Goal: Information Seeking & Learning: Find specific fact

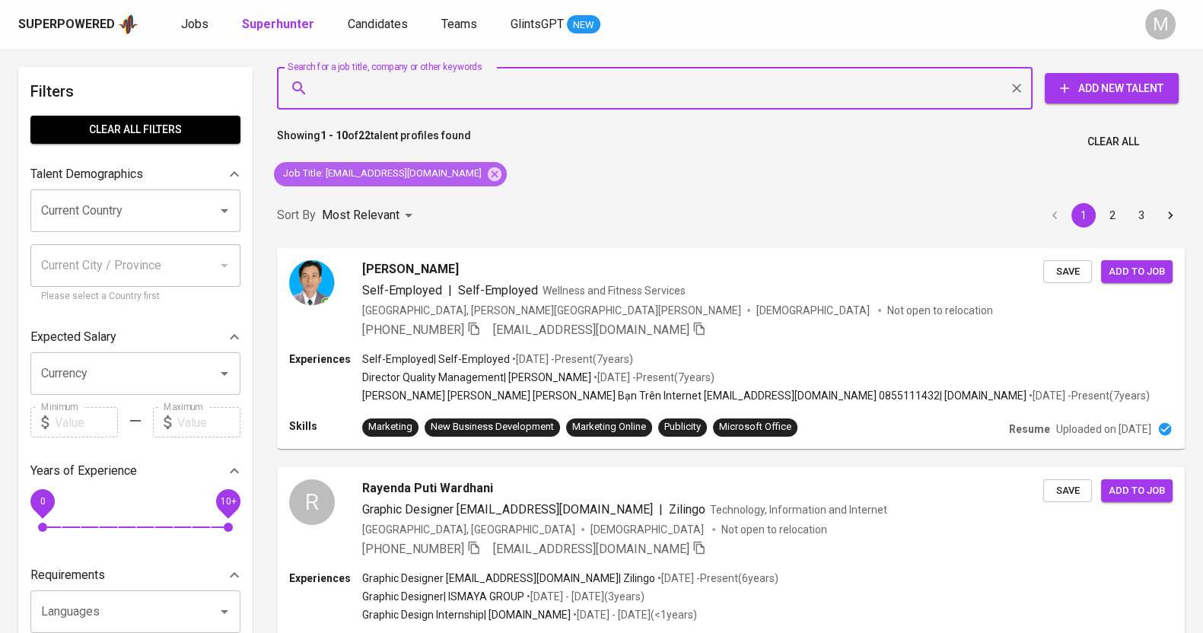
drag, startPoint x: 449, startPoint y: 174, endPoint x: 739, endPoint y: 187, distance: 290.2
click at [488, 174] on icon at bounding box center [495, 174] width 14 height 14
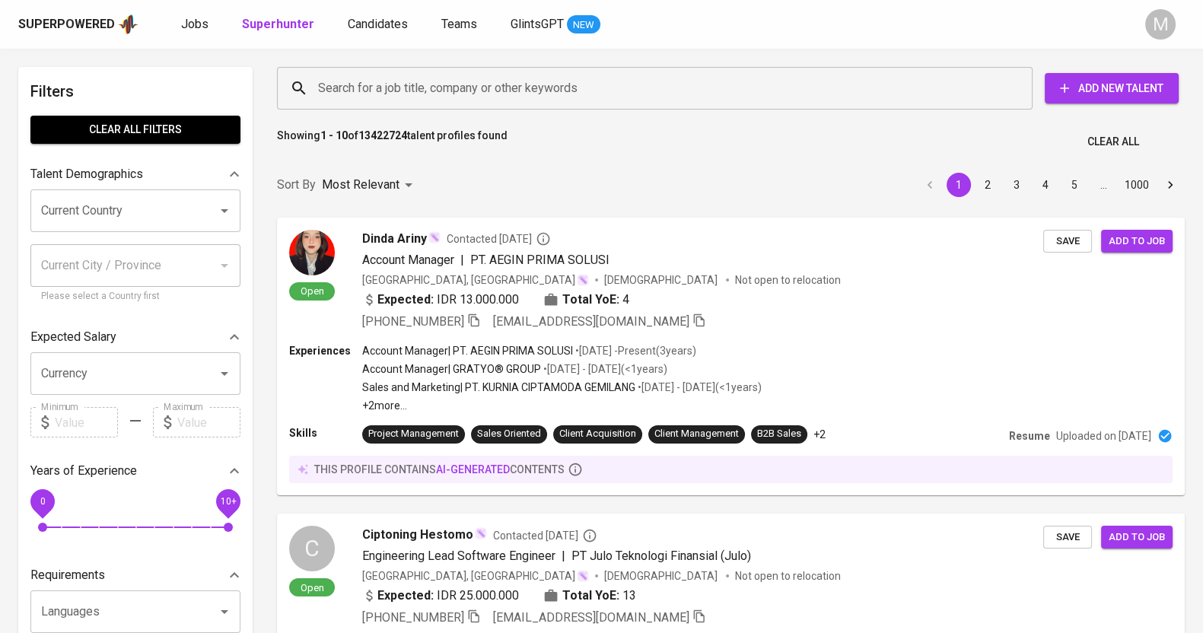
click at [562, 75] on input "Search for a job title, company or other keywords" at bounding box center [658, 88] width 689 height 29
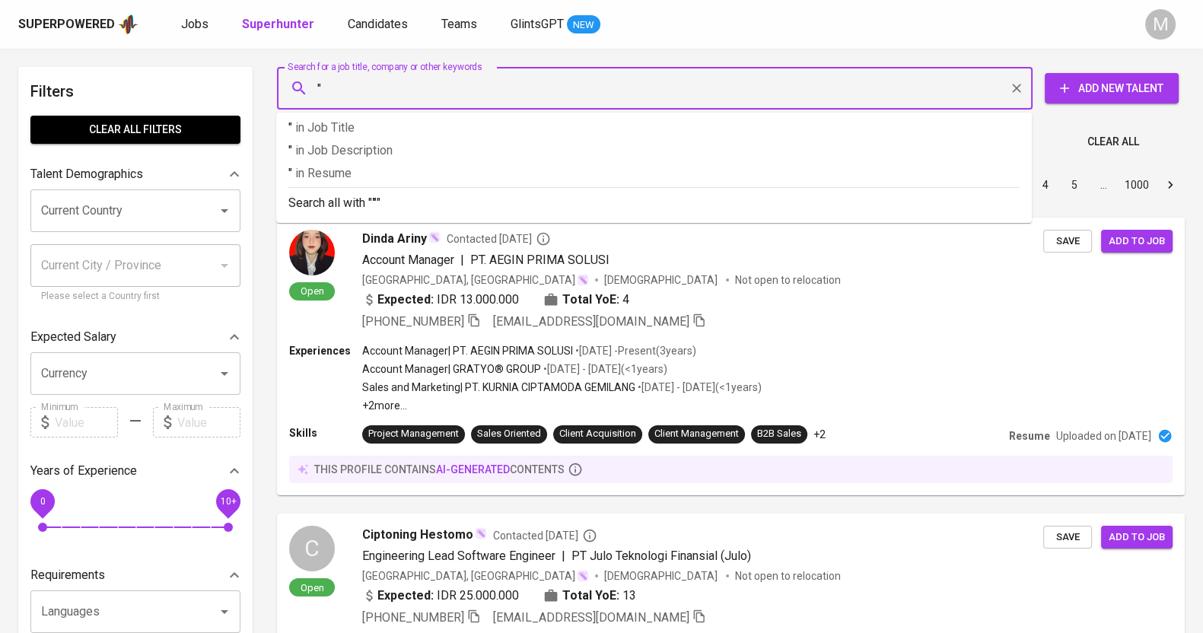
paste input "[PERSON_NAME]"
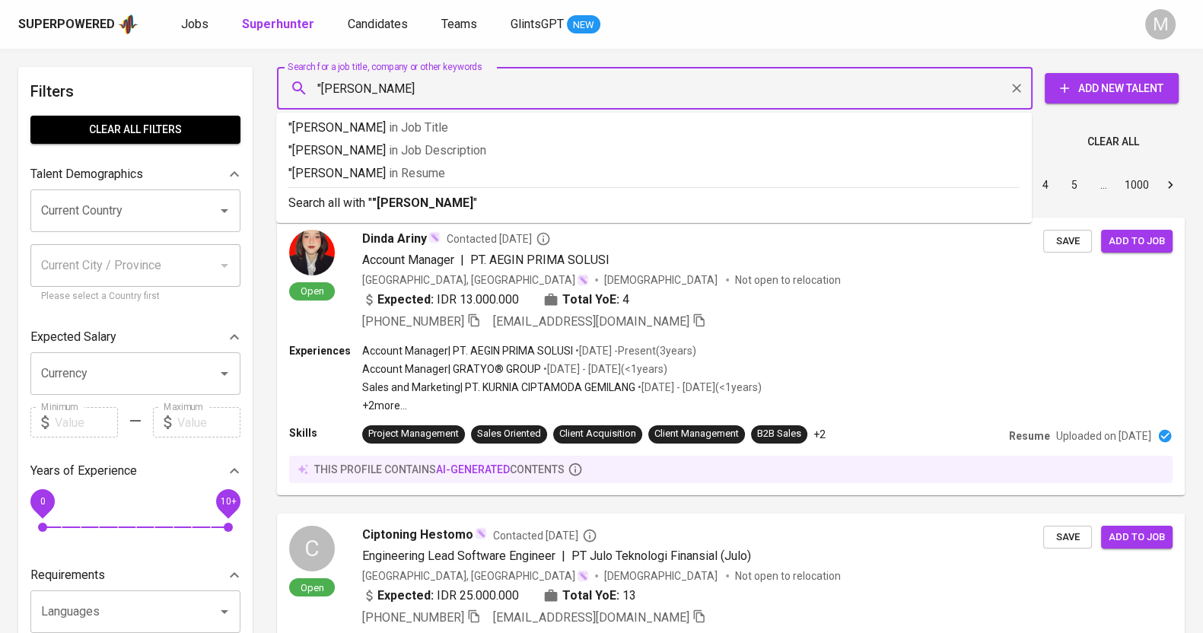
type input ""Arzy Zhafrina""
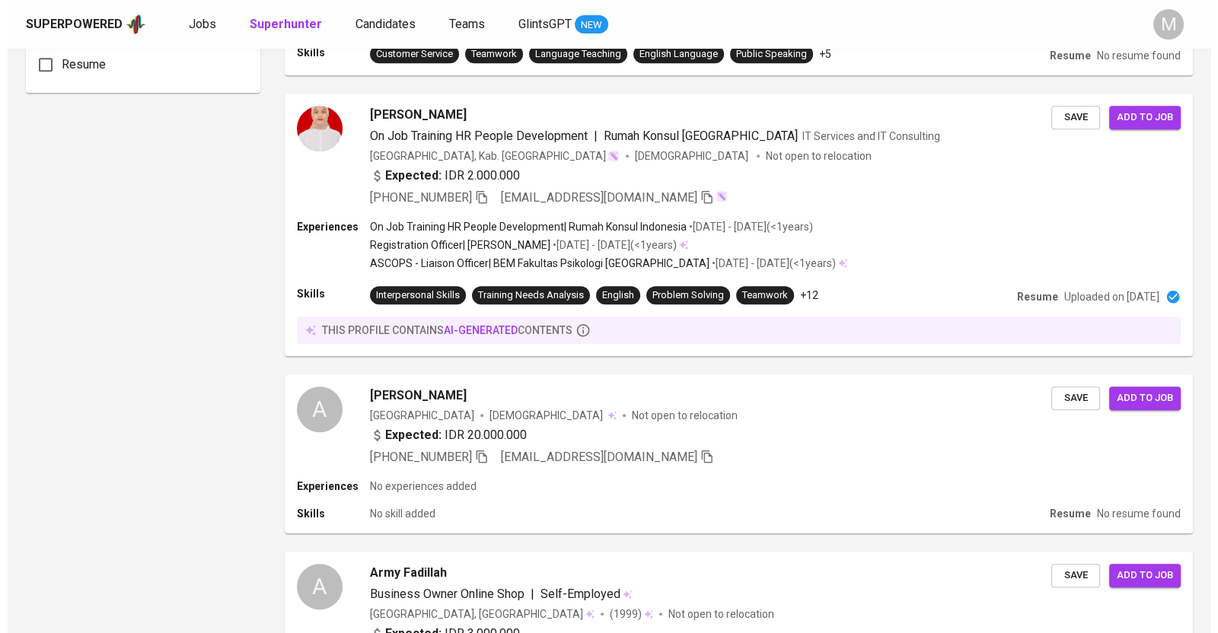
scroll to position [1236, 0]
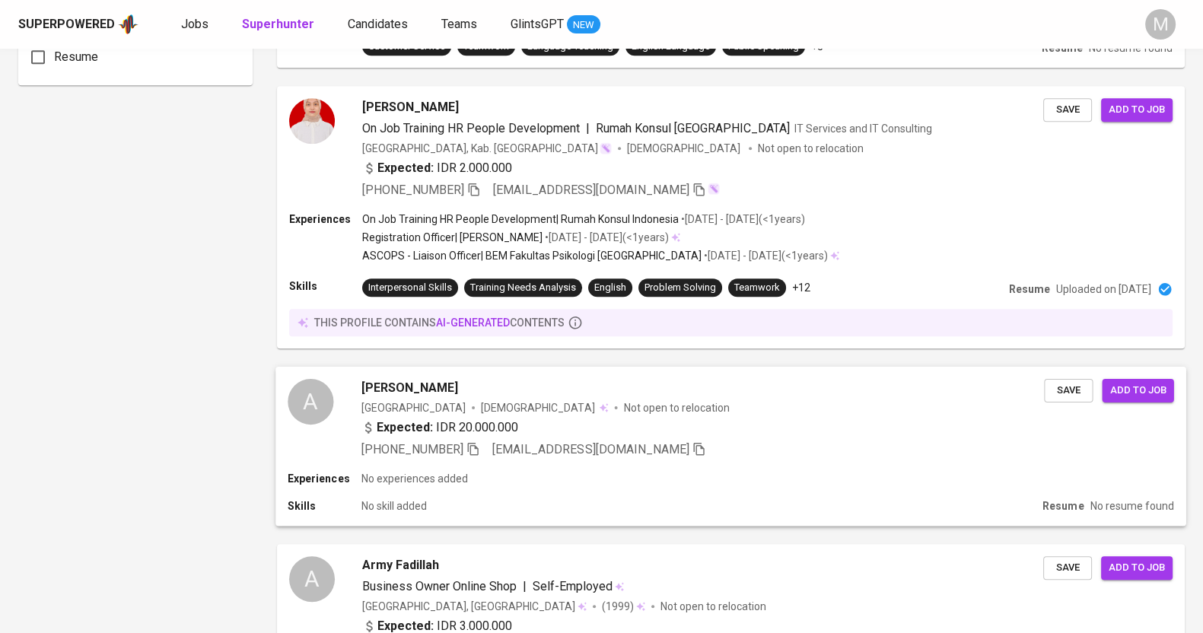
click at [728, 435] on div "Expected: IDR 20.000.000" at bounding box center [702, 430] width 683 height 22
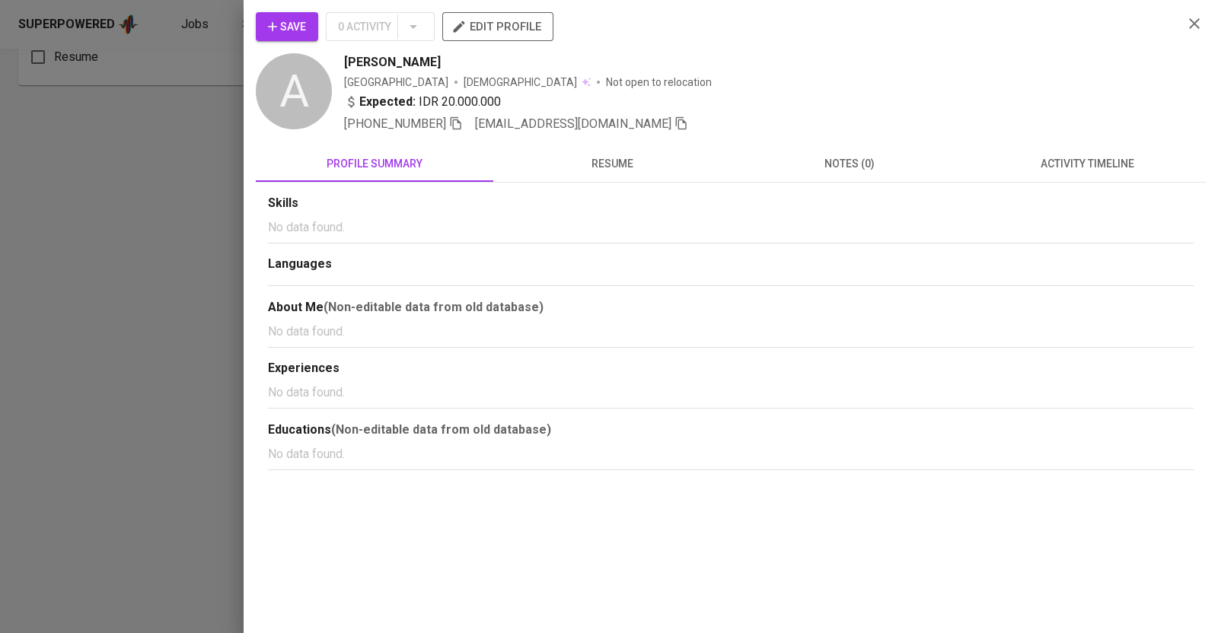
click at [616, 177] on button "resume" at bounding box center [611, 163] width 237 height 37
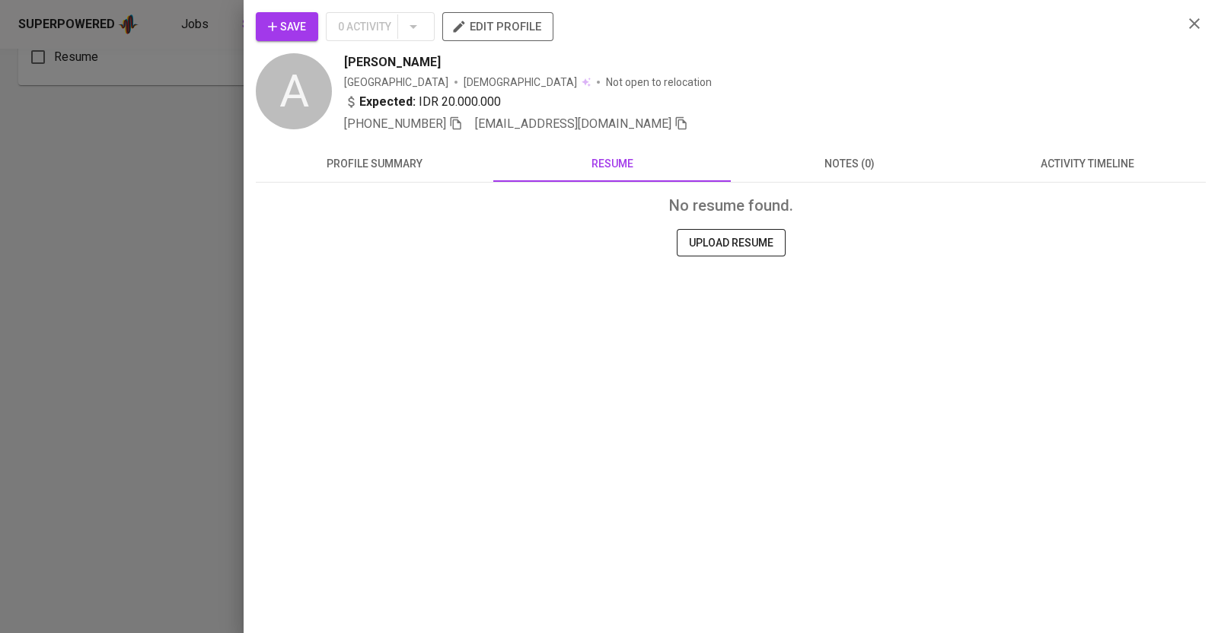
click at [411, 163] on span "profile summary" at bounding box center [374, 163] width 219 height 19
